Goal: Task Accomplishment & Management: Complete application form

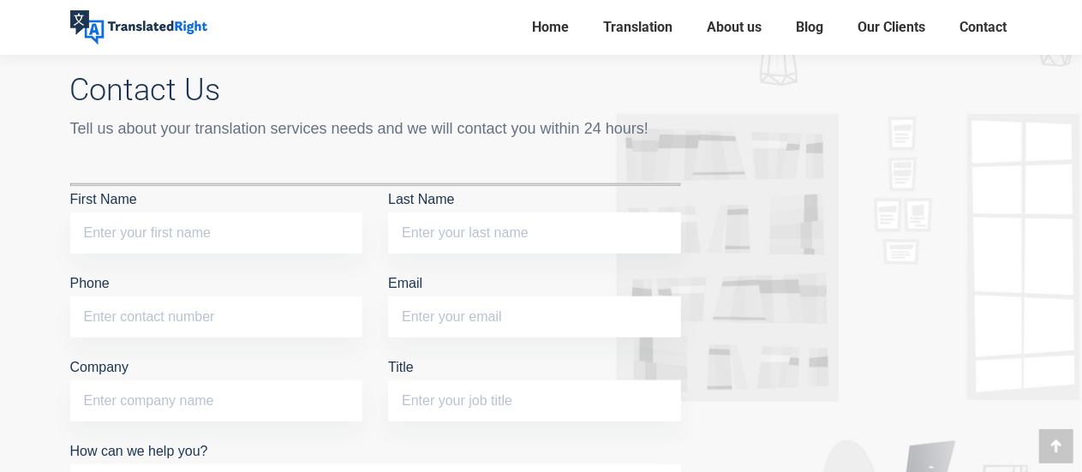
scroll to position [6979, 0]
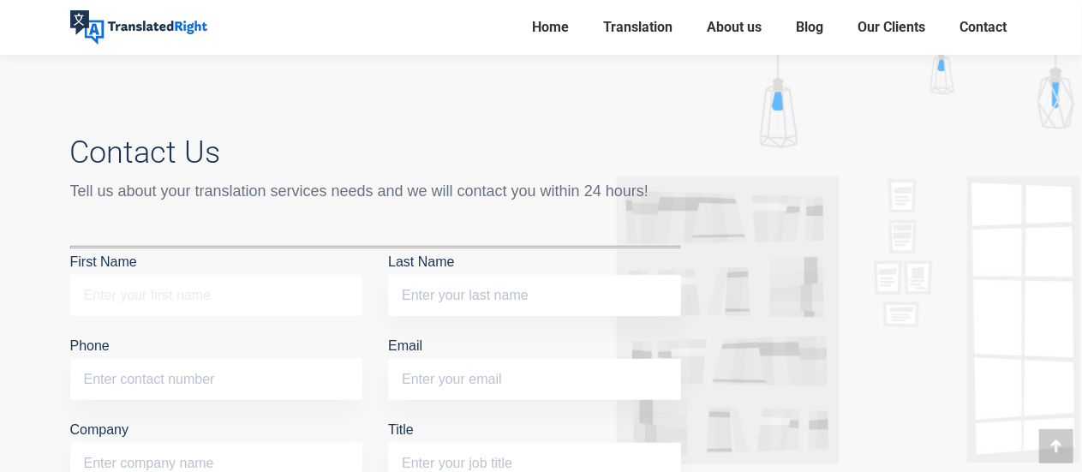
click at [218, 316] on input "First Name" at bounding box center [216, 295] width 293 height 41
type input "[PERSON_NAME]"
type input "17373254681"
type input "[PERSON_NAME][EMAIL_ADDRESS][PERSON_NAME][DOMAIN_NAME]"
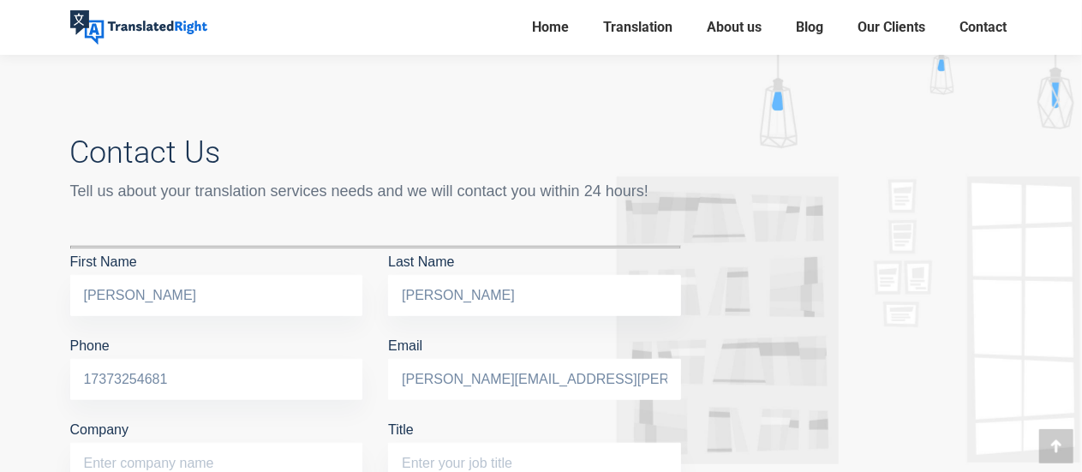
type input "Marshub Co.,Ltd"
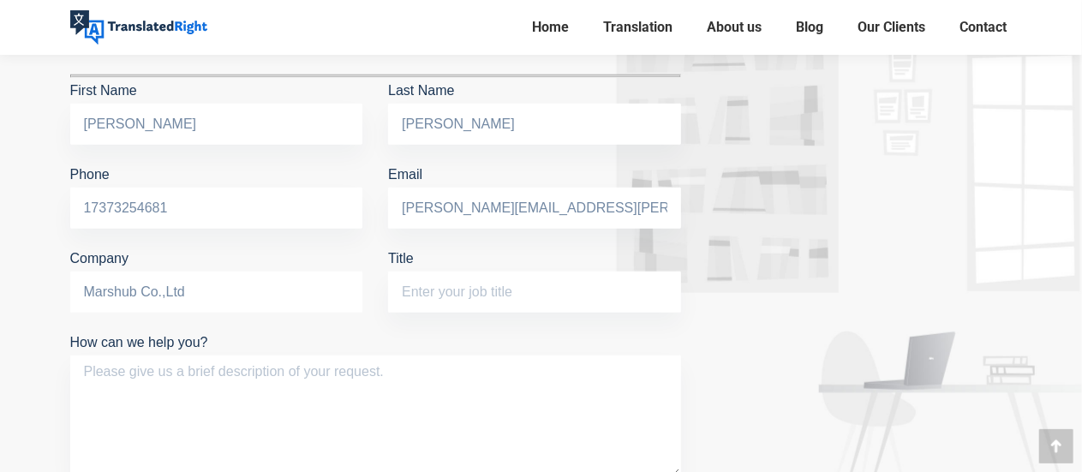
drag, startPoint x: 188, startPoint y: 314, endPoint x: 44, endPoint y: 314, distance: 144.8
click at [45, 314] on div "Contact Us Tell us about your translation services needs and we will contact yo…" at bounding box center [376, 327] width 662 height 814
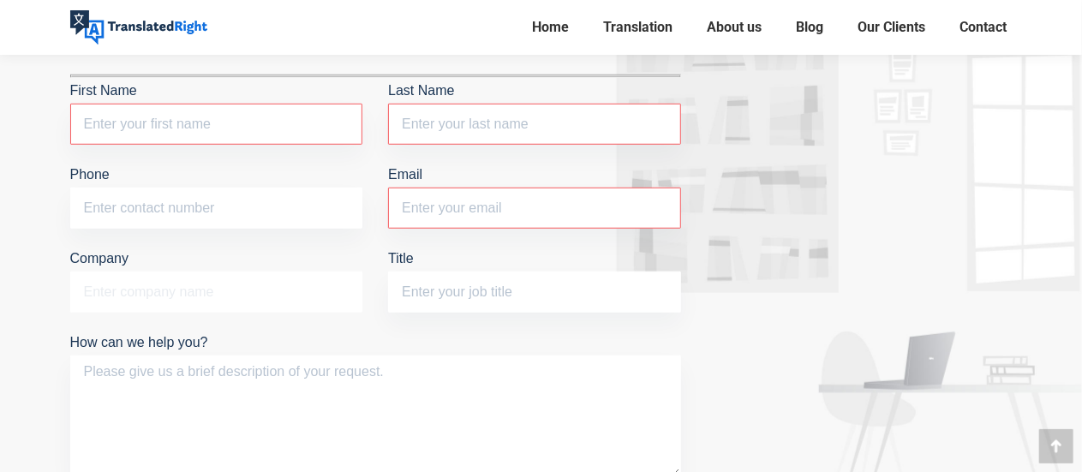
click at [201, 313] on input "Company" at bounding box center [216, 292] width 293 height 41
click at [175, 145] on input "First Name The field is required." at bounding box center [216, 124] width 293 height 41
type input "[PERSON_NAME]"
type input "17373254681"
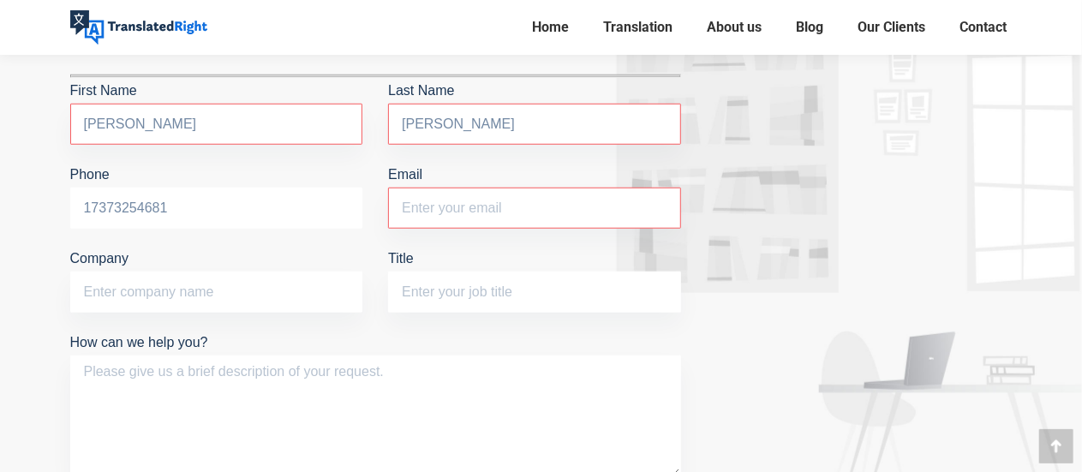
type input "[PERSON_NAME][EMAIL_ADDRESS][PERSON_NAME][DOMAIN_NAME]"
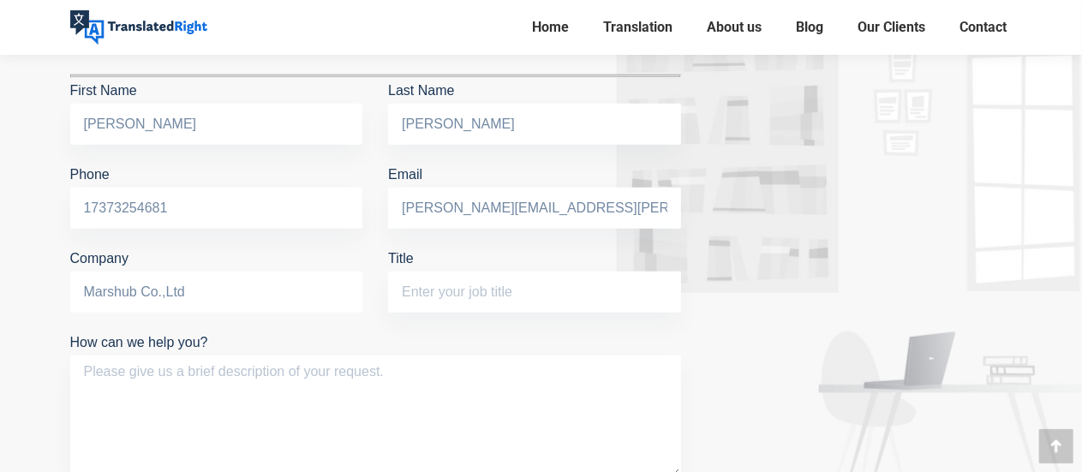
drag, startPoint x: 199, startPoint y: 309, endPoint x: 68, endPoint y: 309, distance: 131.1
click at [68, 309] on div "Company Marshub Co.,Ltd" at bounding box center [216, 288] width 319 height 84
type input "Artlangs Translation"
click at [455, 313] on input "Title" at bounding box center [534, 292] width 293 height 41
type input "B"
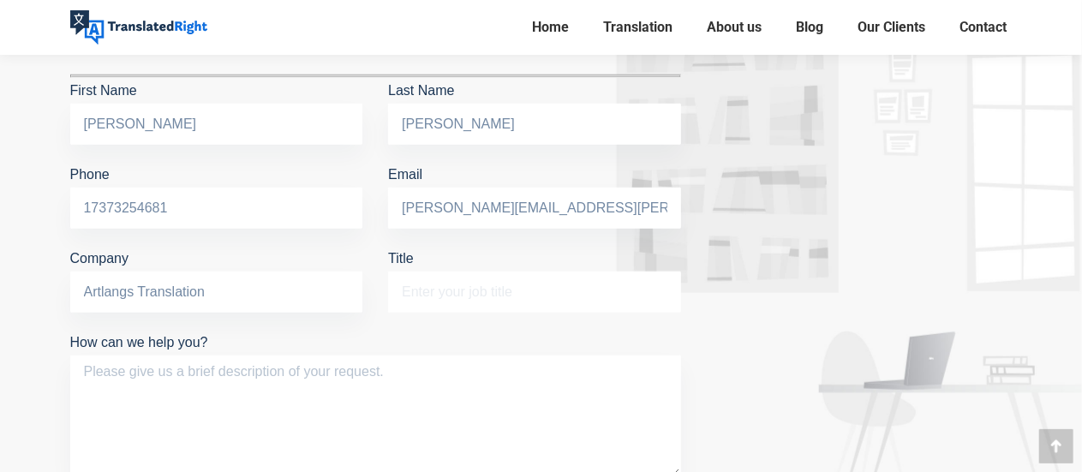
type input "k"
type input "Account Manager"
click at [276, 398] on textarea "How can we help you?" at bounding box center [375, 416] width 611 height 122
paste textarea "Dear Manager, I hope this email finds you well. My name is [PERSON_NAME], and I…"
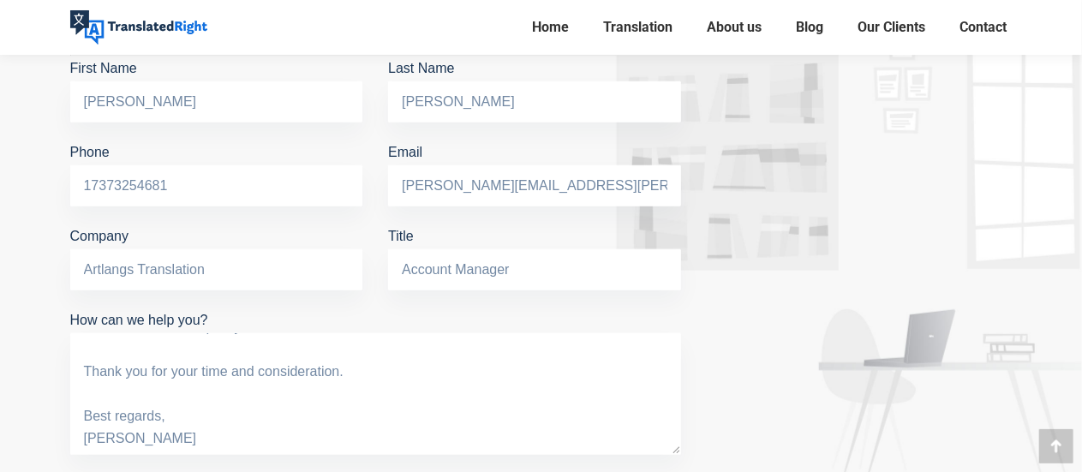
scroll to position [7515, 0]
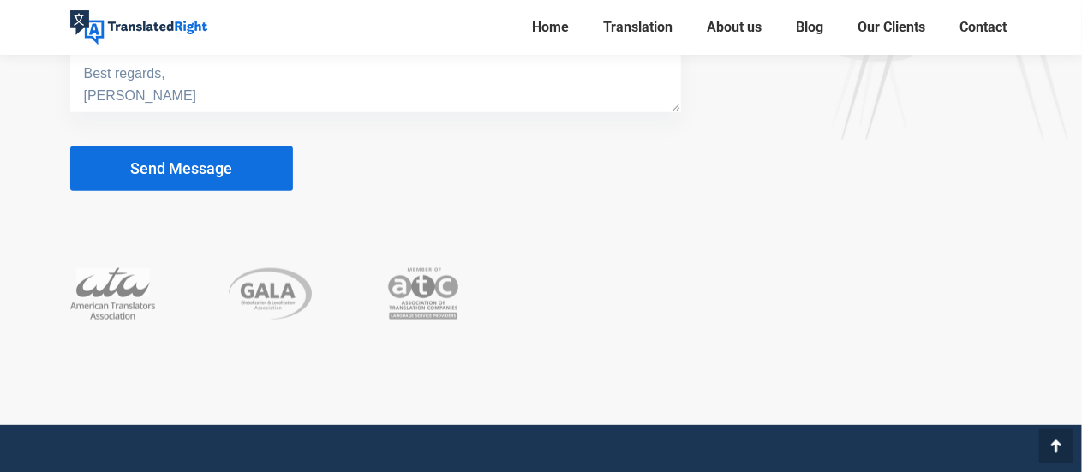
type textarea "Dear Manager, I hope this email finds you well. My name is [PERSON_NAME], and I…"
click at [229, 177] on span "Send Message" at bounding box center [181, 168] width 102 height 17
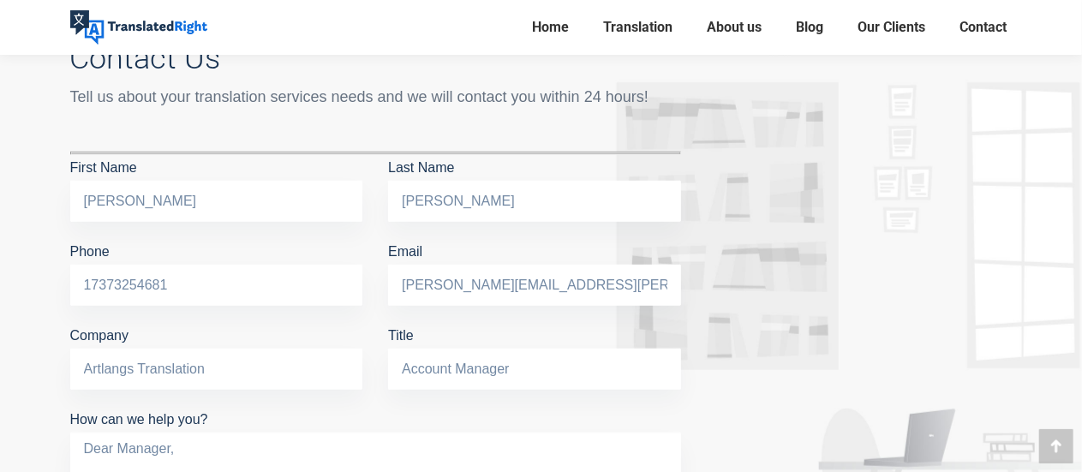
scroll to position [7172, 0]
